Goal: Find specific page/section: Find specific page/section

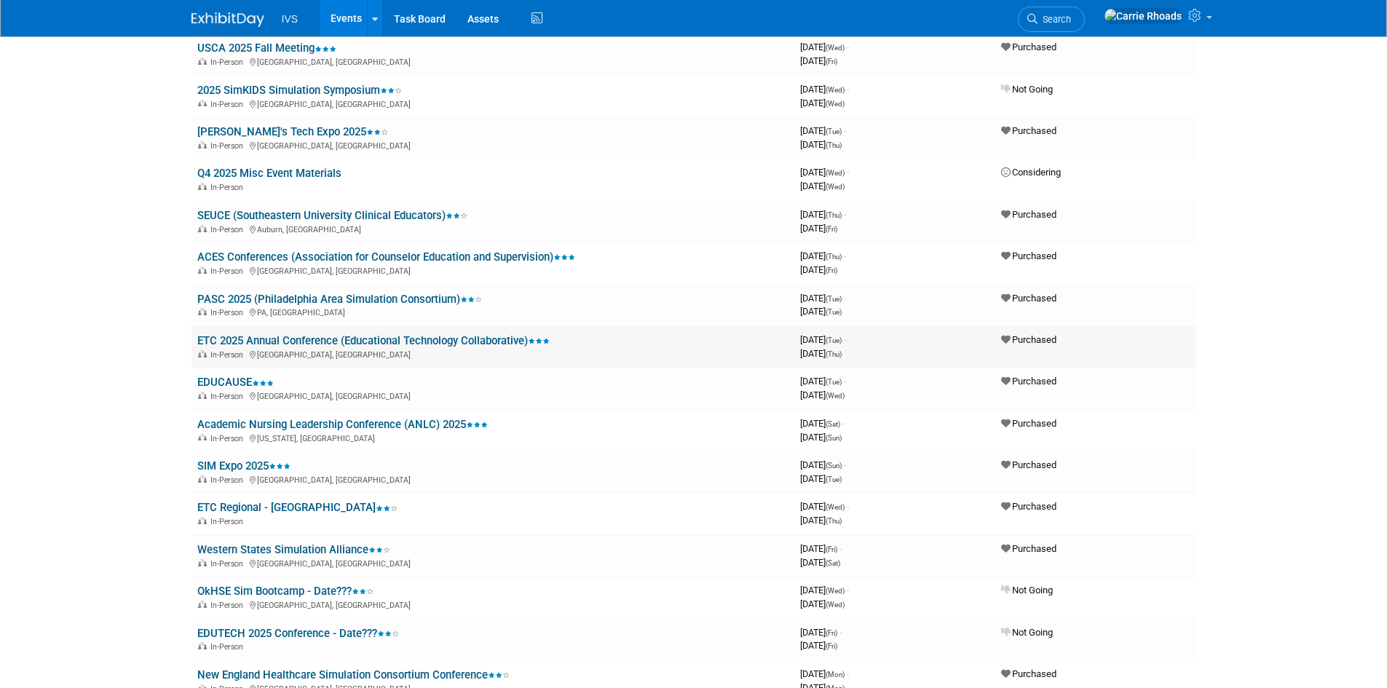
scroll to position [437, 0]
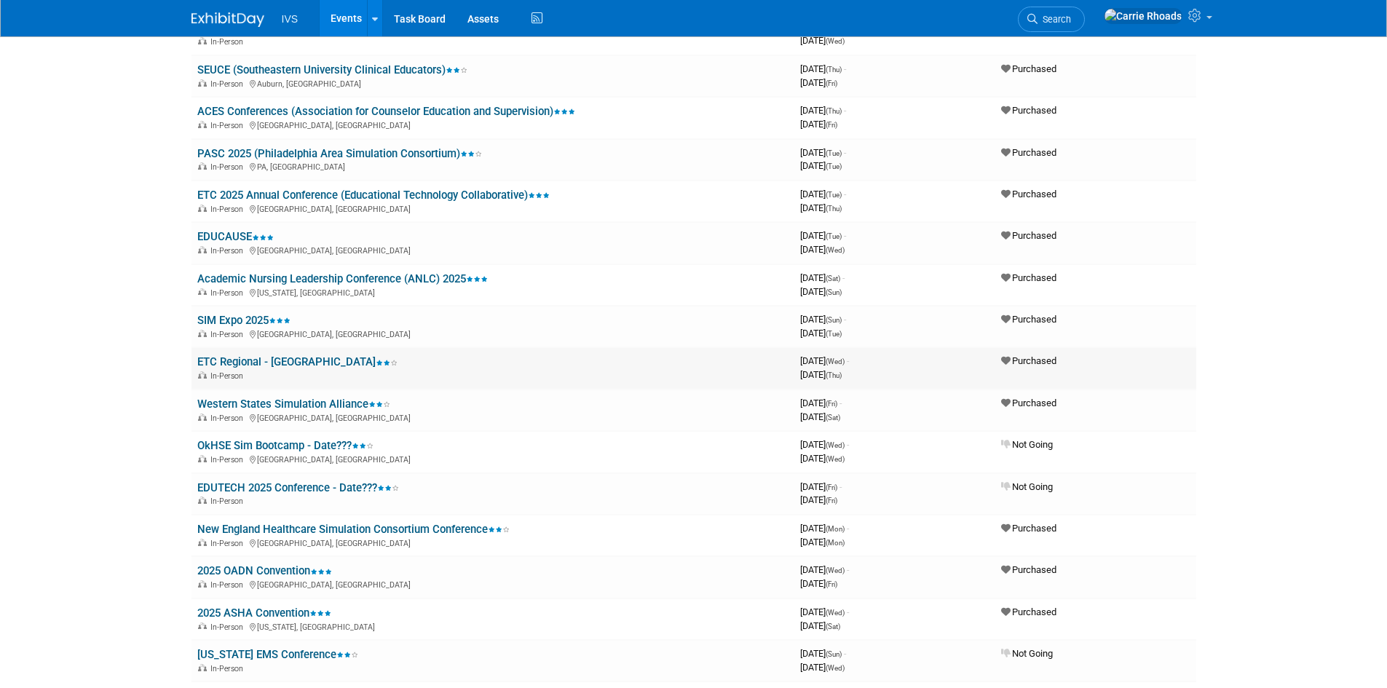
click at [272, 363] on link "ETC Regional - [GEOGRAPHIC_DATA]" at bounding box center [297, 361] width 200 height 13
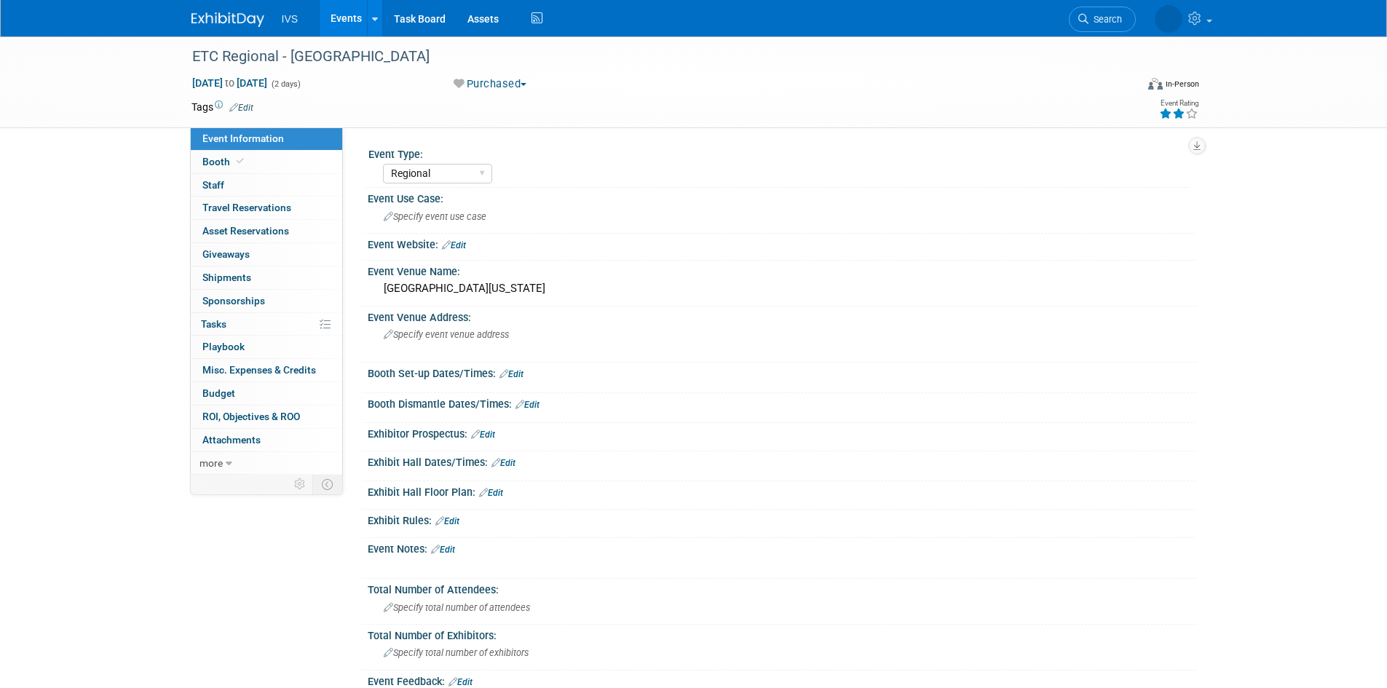
select select "Regional"
click at [216, 164] on span "Booth" at bounding box center [224, 162] width 44 height 12
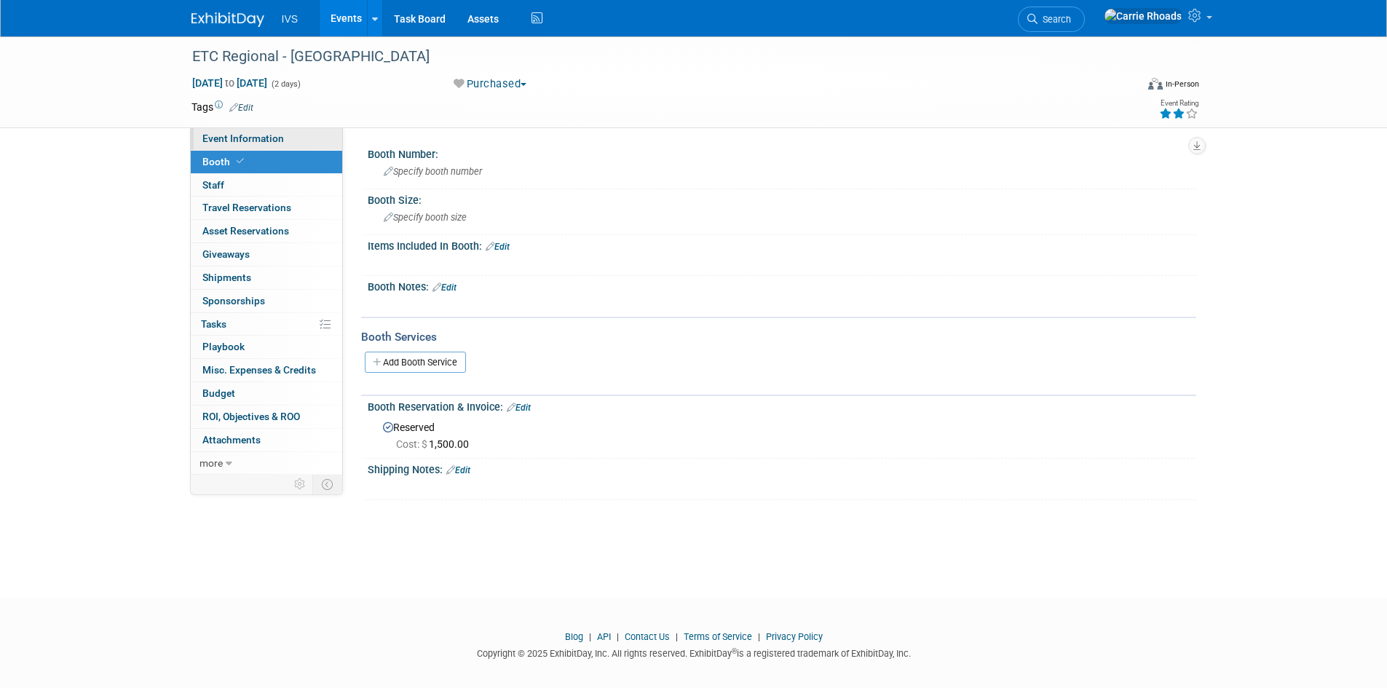
click at [235, 142] on span "Event Information" at bounding box center [243, 139] width 82 height 12
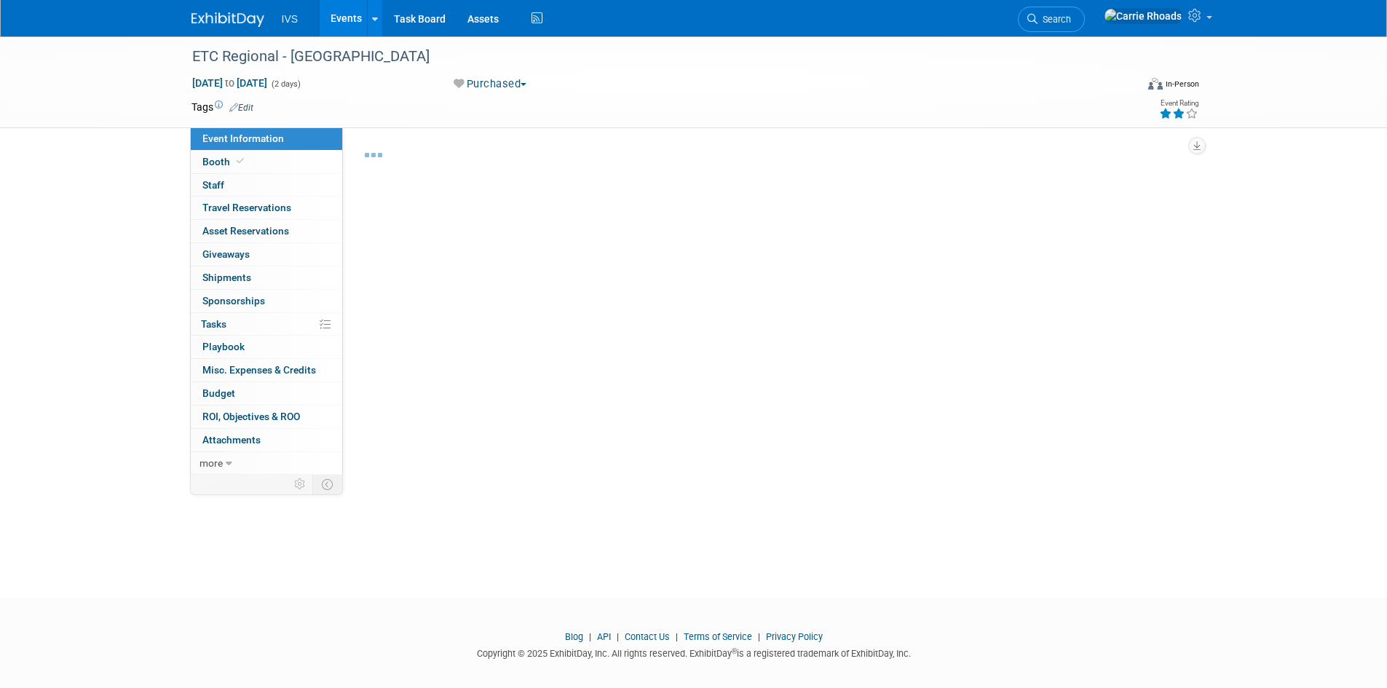
select select "Regional"
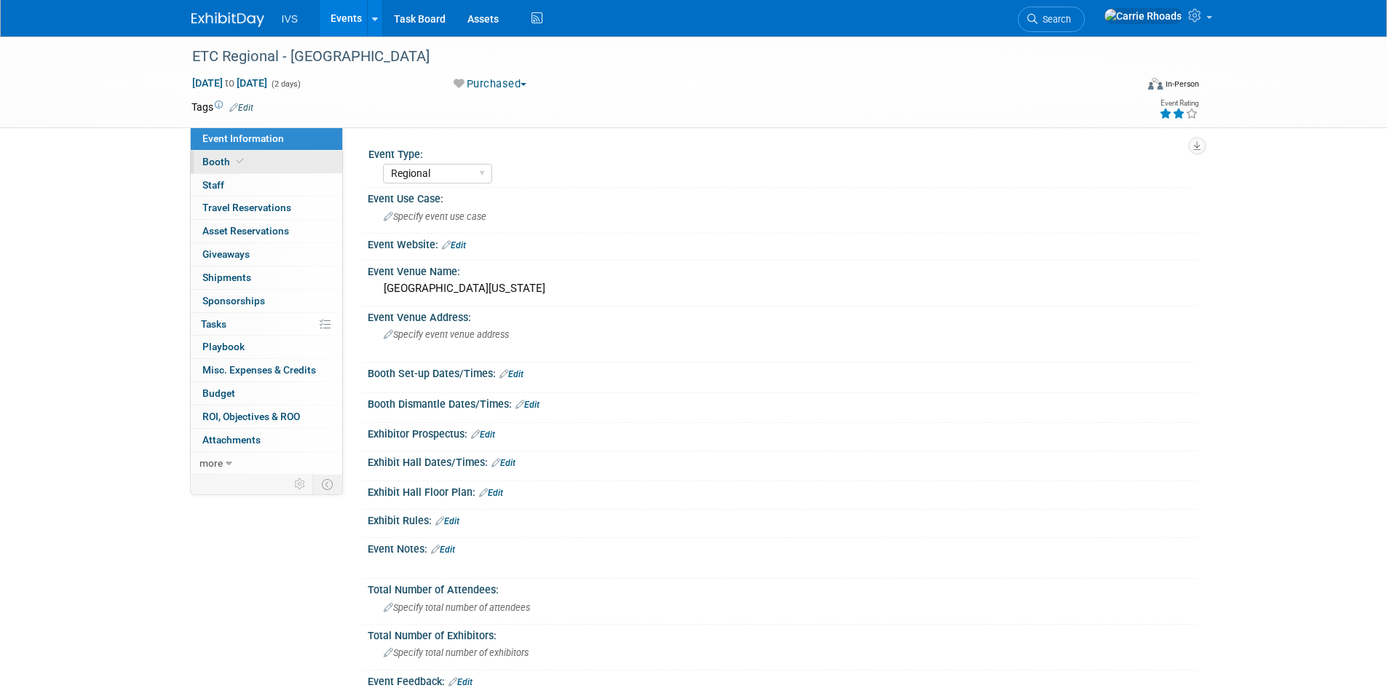
click at [227, 161] on span "Booth" at bounding box center [224, 162] width 44 height 12
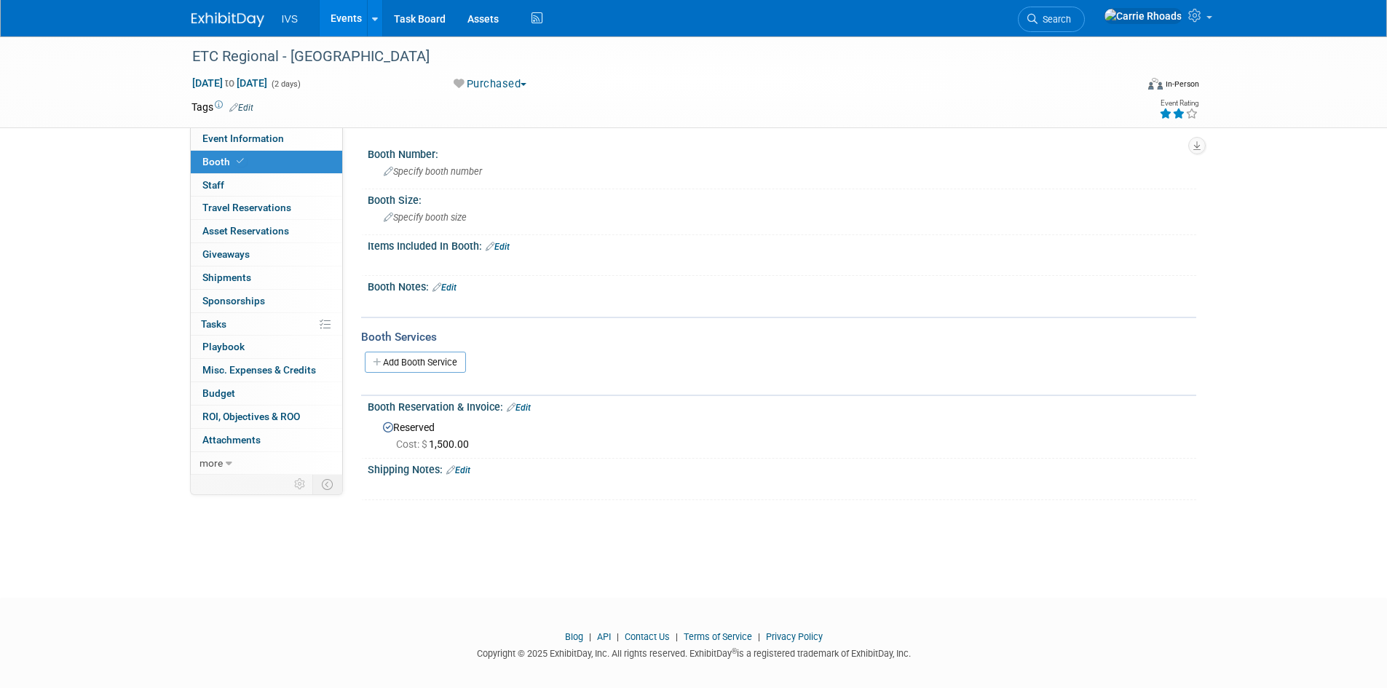
click at [218, 17] on img at bounding box center [227, 19] width 73 height 15
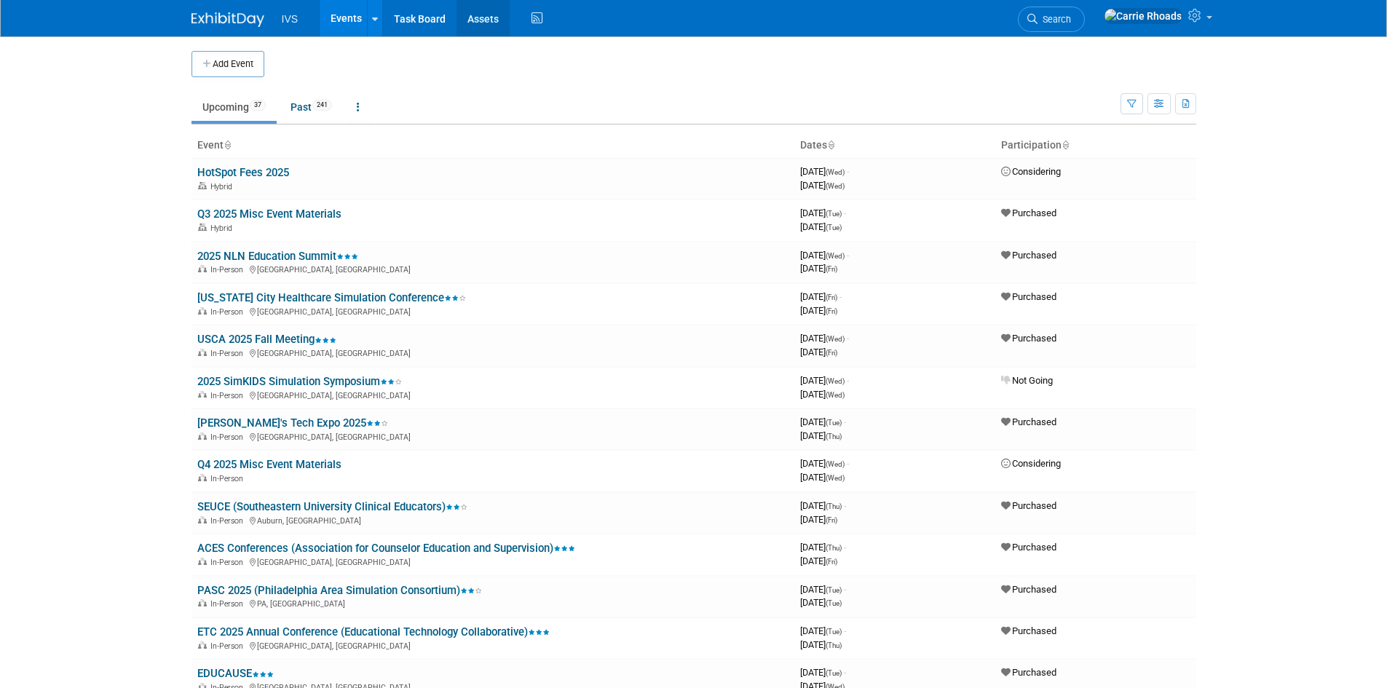
click at [491, 16] on link "Assets" at bounding box center [482, 18] width 53 height 36
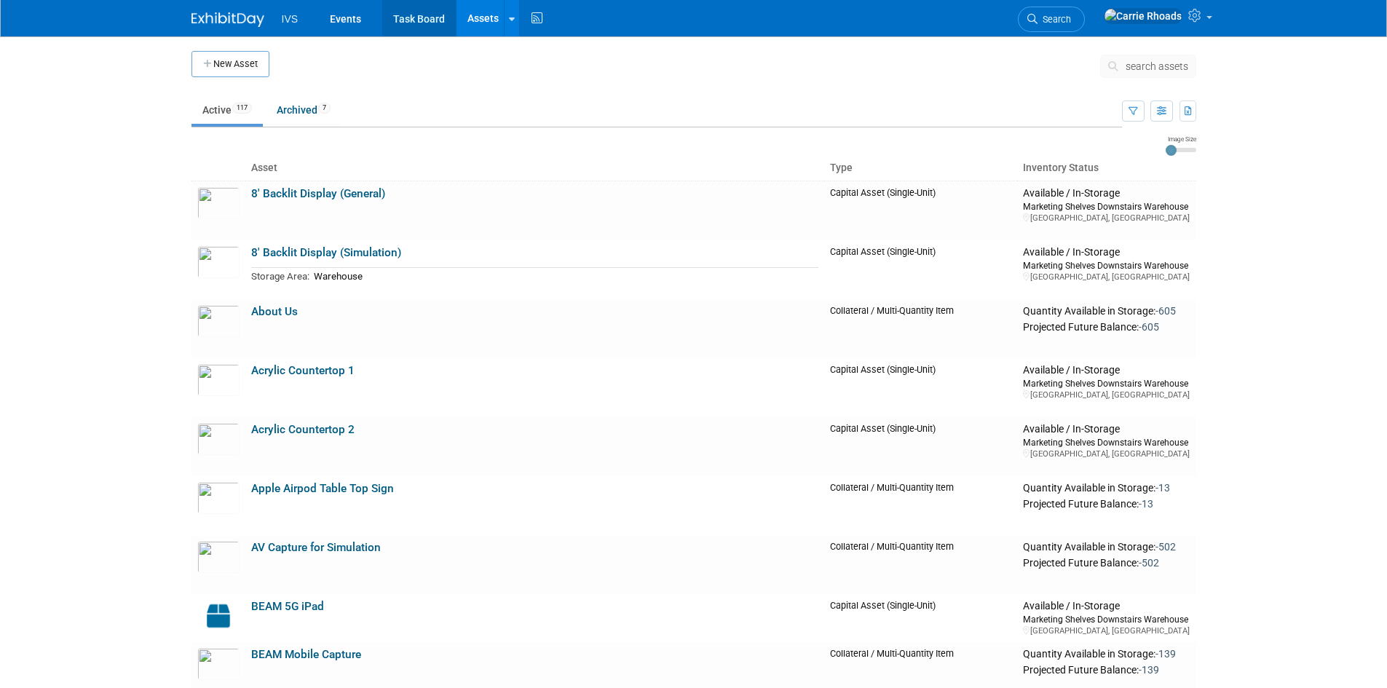
click at [431, 20] on link "Task Board" at bounding box center [419, 18] width 74 height 36
